Goal: Information Seeking & Learning: Find specific fact

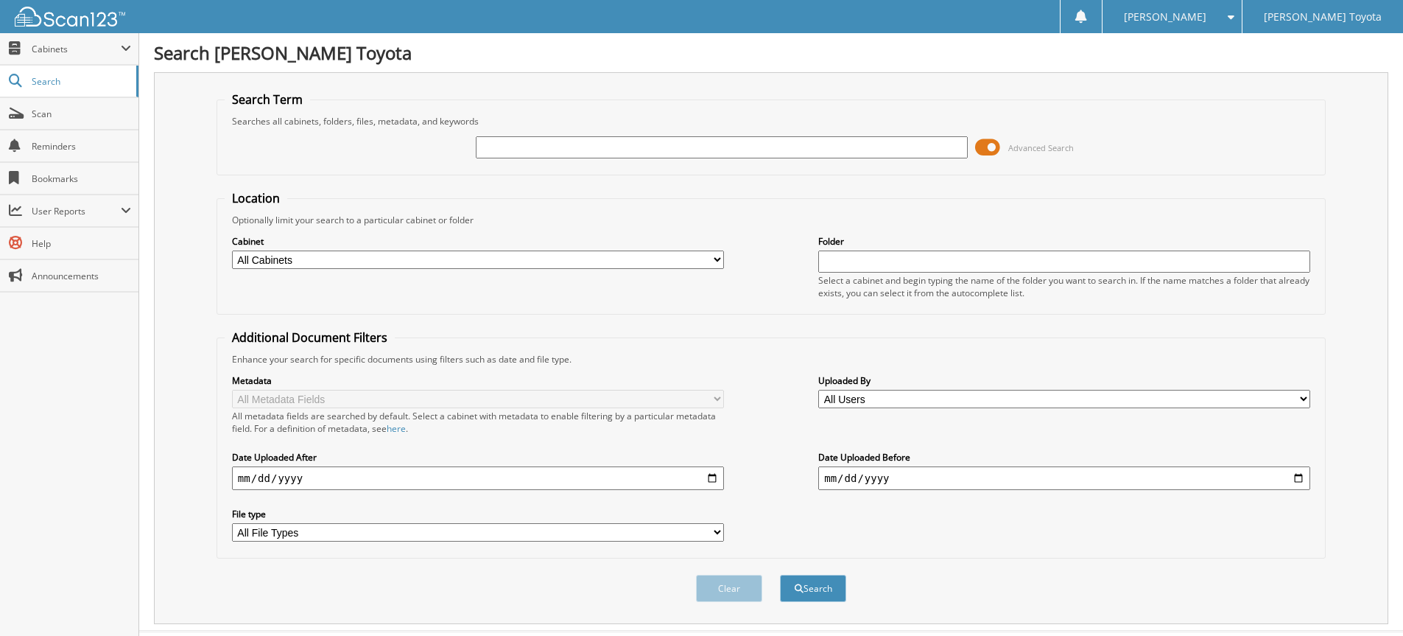
click at [582, 147] on input "text" at bounding box center [722, 147] width 492 height 22
type input "6223514"
click at [780, 574] on button "Search" at bounding box center [813, 587] width 66 height 27
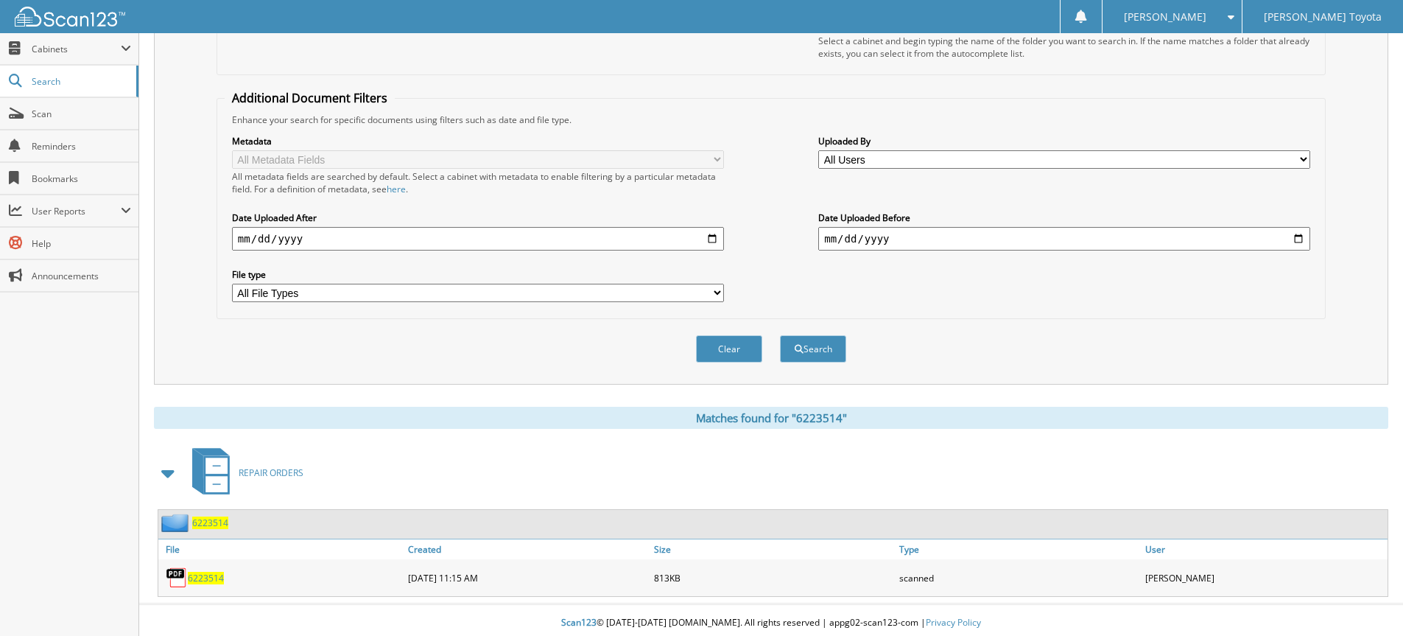
scroll to position [245, 0]
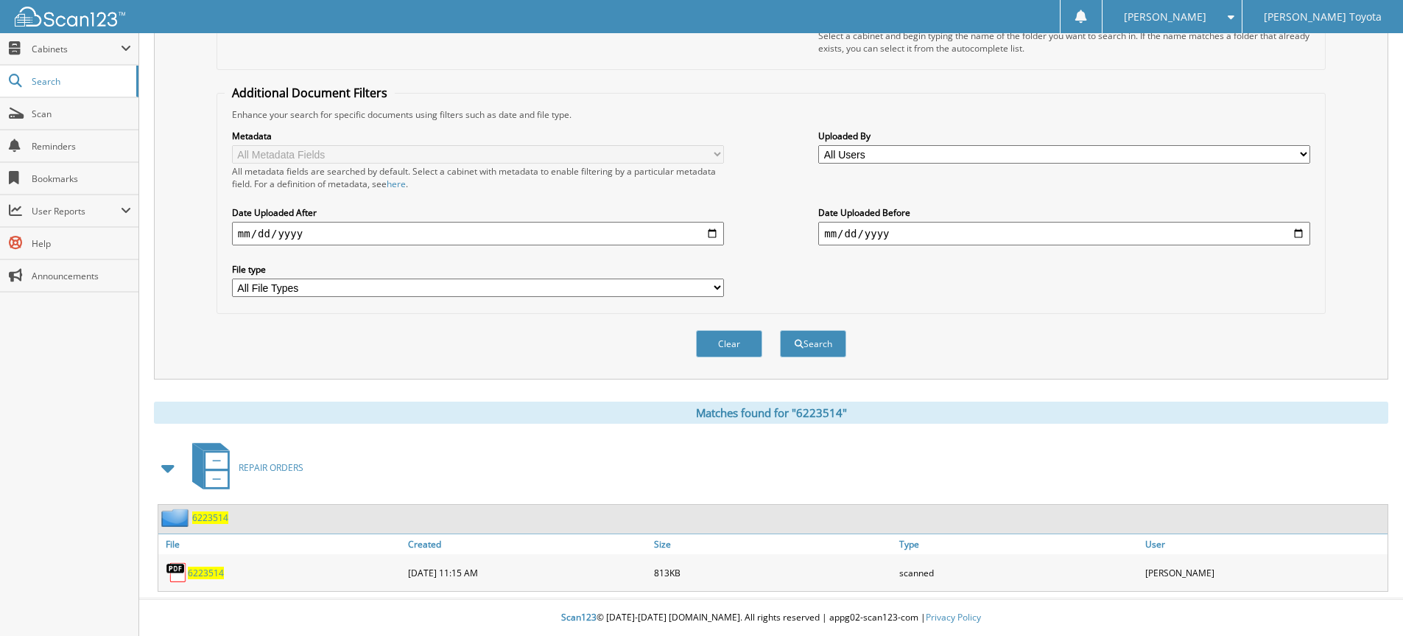
click at [205, 578] on span "6223514" at bounding box center [206, 572] width 36 height 13
click at [202, 571] on span "6223514" at bounding box center [206, 572] width 36 height 13
